Goal: Task Accomplishment & Management: Manage account settings

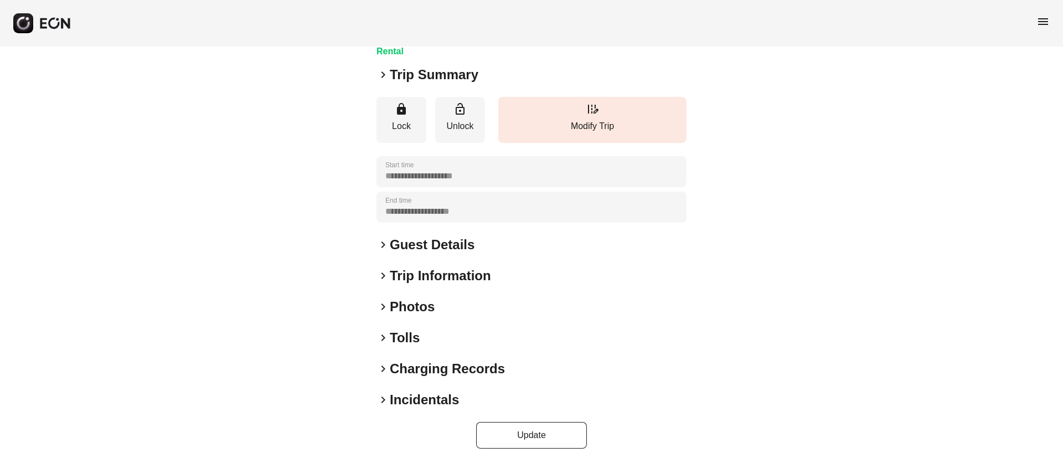
scroll to position [139, 0]
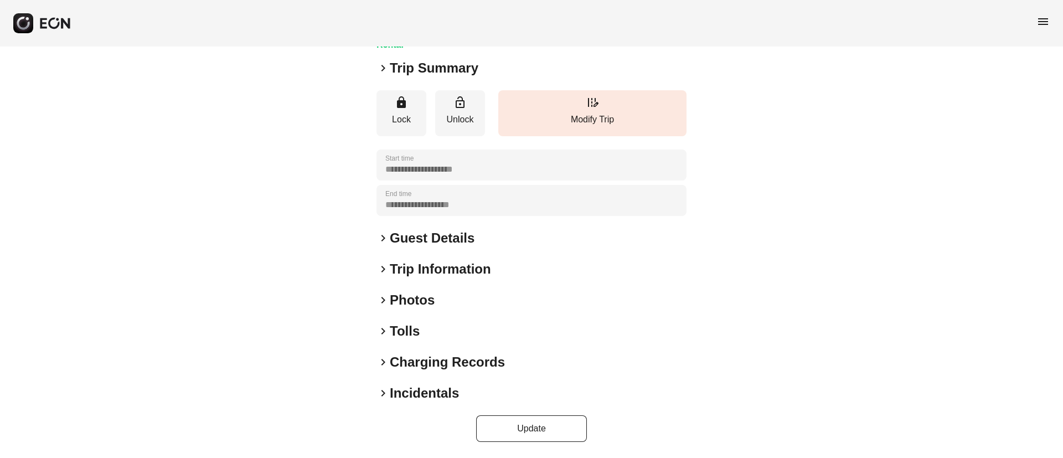
click at [440, 303] on div "keyboard_arrow_right Photos" at bounding box center [532, 300] width 310 height 18
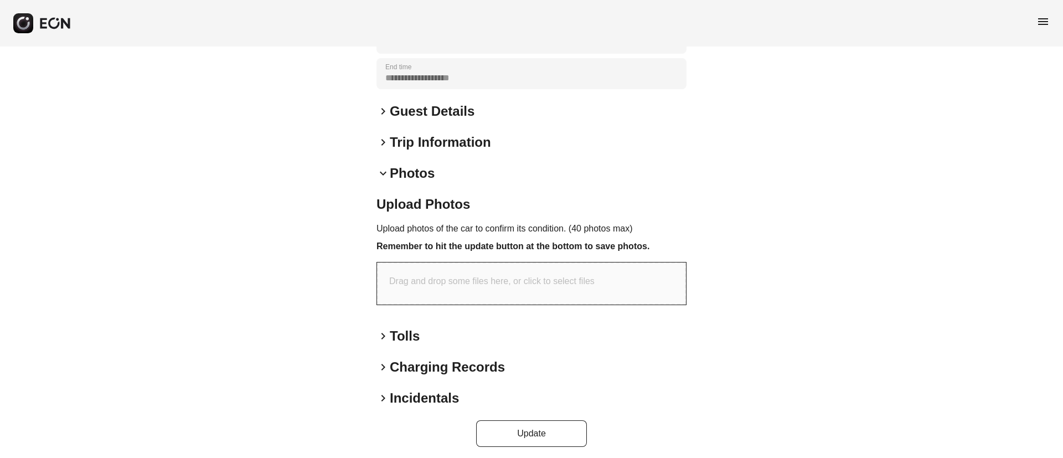
scroll to position [271, 0]
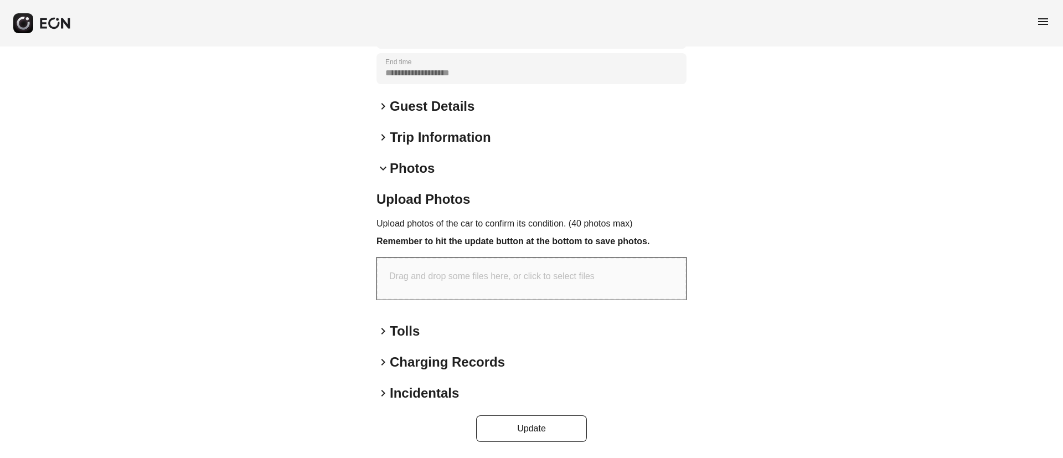
click at [501, 278] on p "Drag and drop some files here, or click to select files" at bounding box center [491, 276] width 205 height 13
type input "**********"
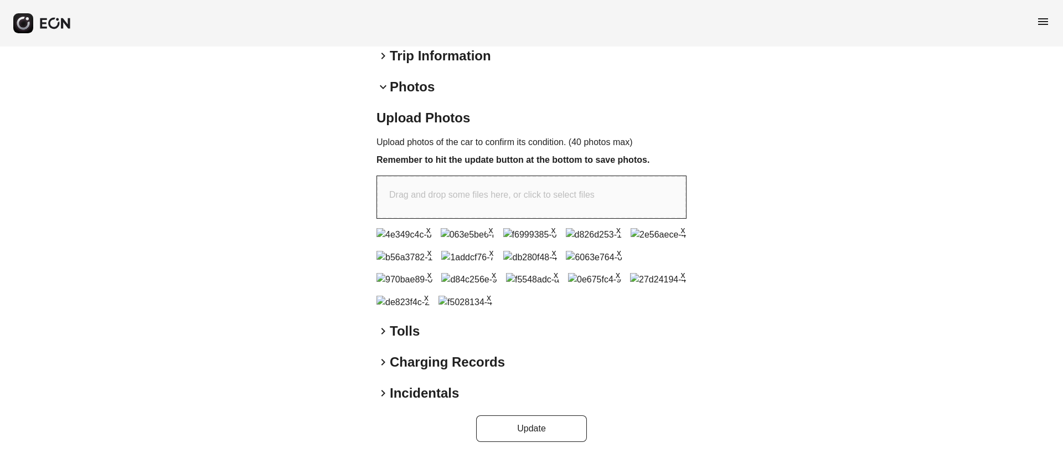
scroll to position [592, 0]
click at [543, 432] on button "Update" at bounding box center [531, 428] width 111 height 27
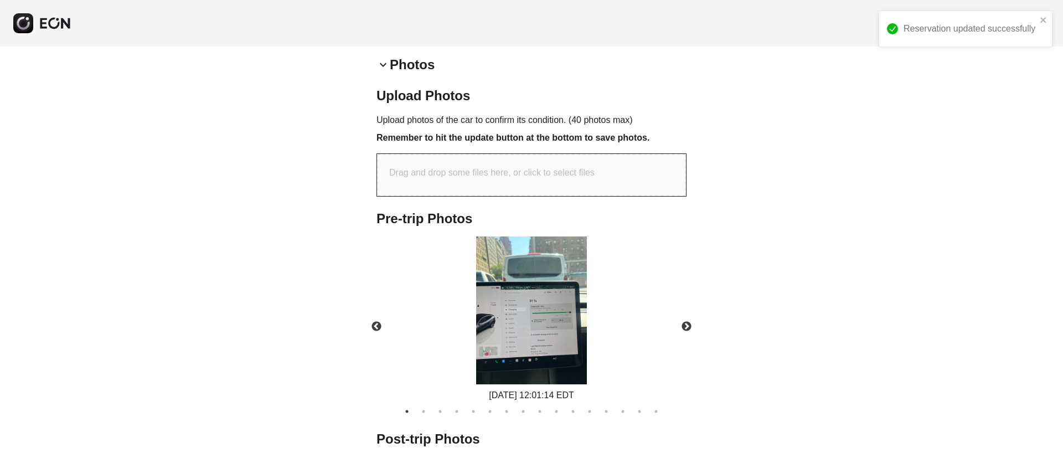
scroll to position [522, 0]
